Goal: Task Accomplishment & Management: Complete application form

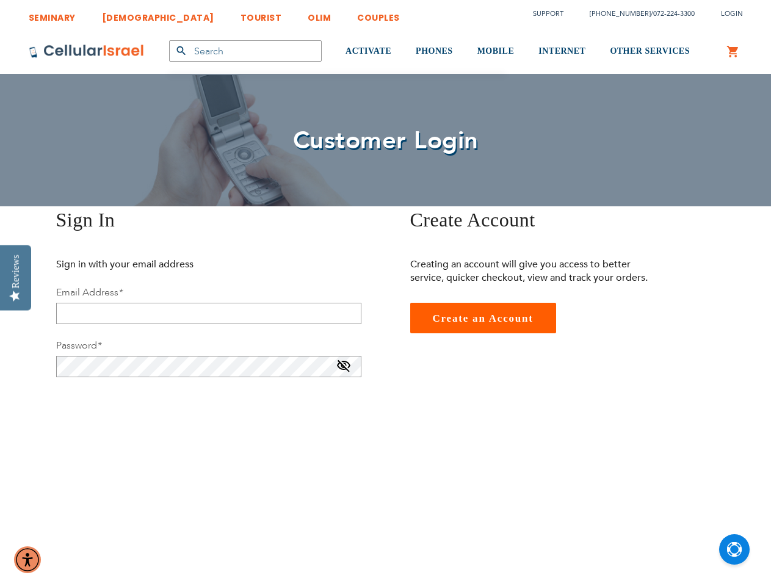
click at [386, 293] on div "Create Account Creating an account will give you access to better service, quic…" at bounding box center [569, 269] width 366 height 127
click at [27, 560] on img "Accessibility Menu" at bounding box center [27, 559] width 27 height 27
